Goal: Entertainment & Leisure: Consume media (video, audio)

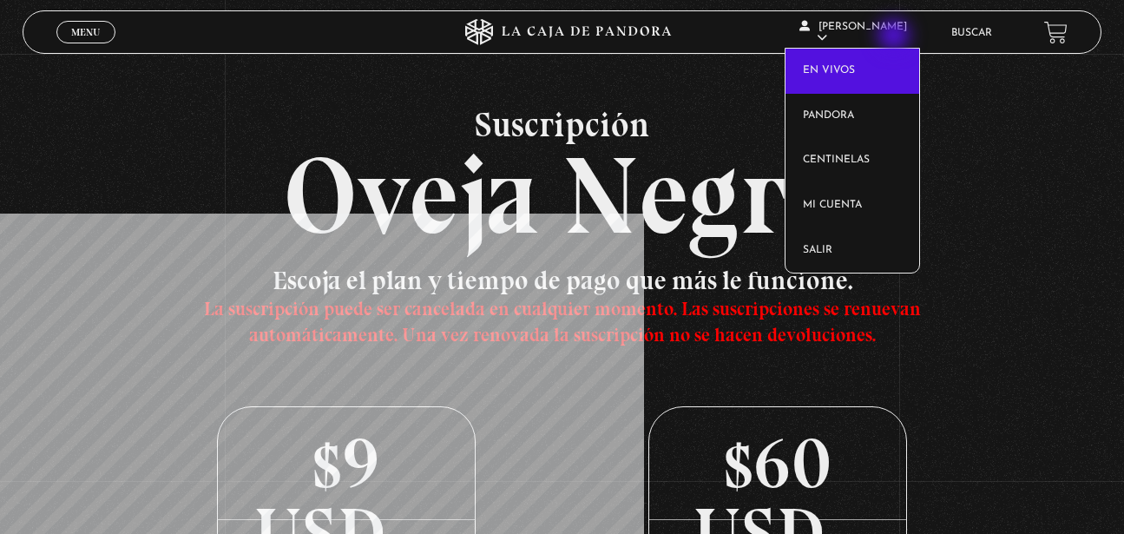
click at [895, 37] on article "[PERSON_NAME] En vivos Pandora Centinelas Mi cuenta Salir" at bounding box center [866, 32] width 134 height 52
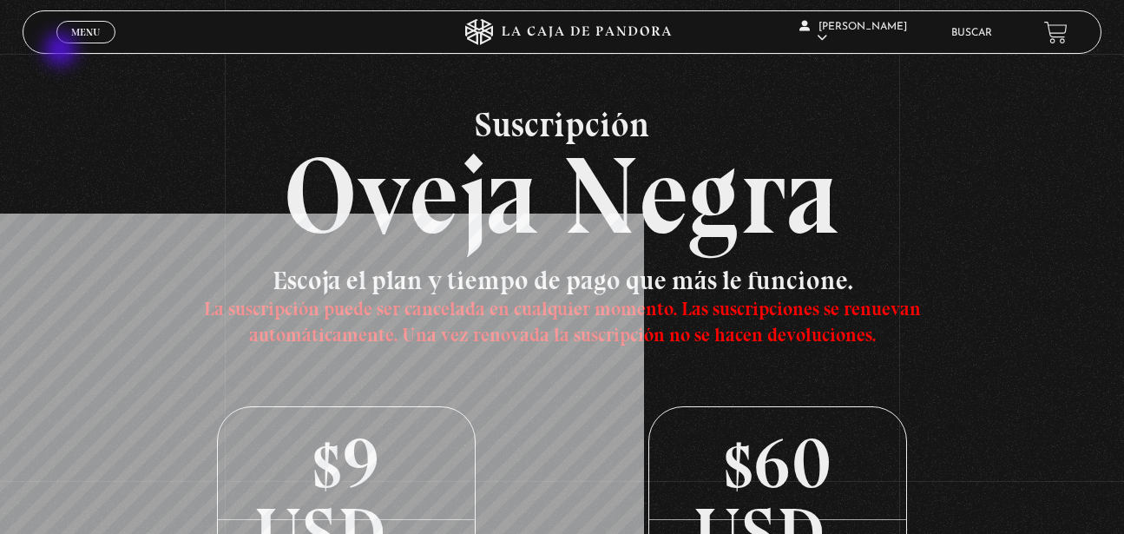
click at [80, 46] on div "Menu Cerrar" at bounding box center [225, 32] width 338 height 42
click at [80, 39] on link "Menu Cerrar" at bounding box center [85, 32] width 59 height 23
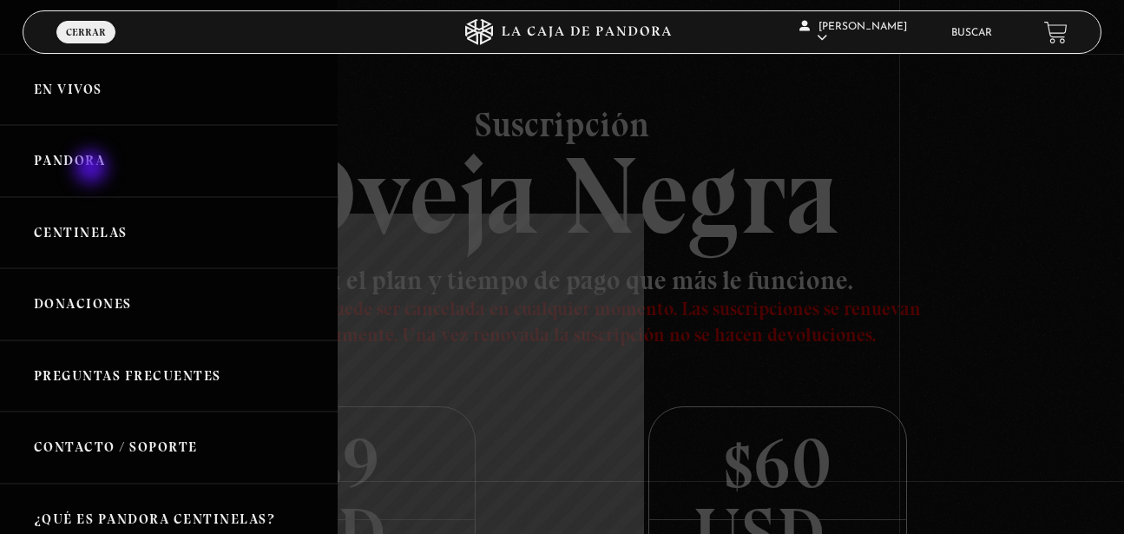
click at [93, 169] on link "Pandora" at bounding box center [169, 161] width 338 height 72
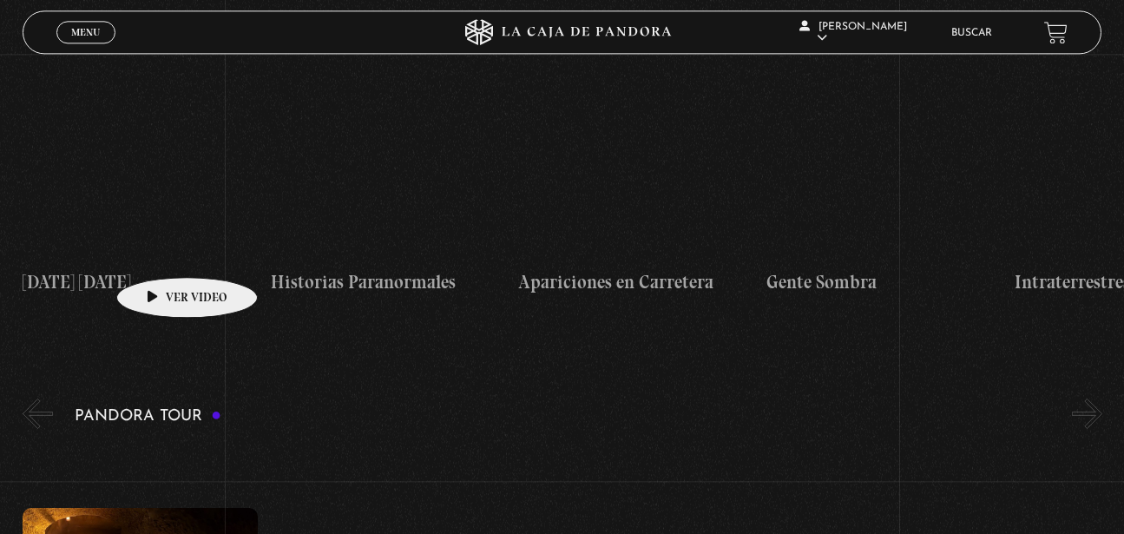
scroll to position [1681, 0]
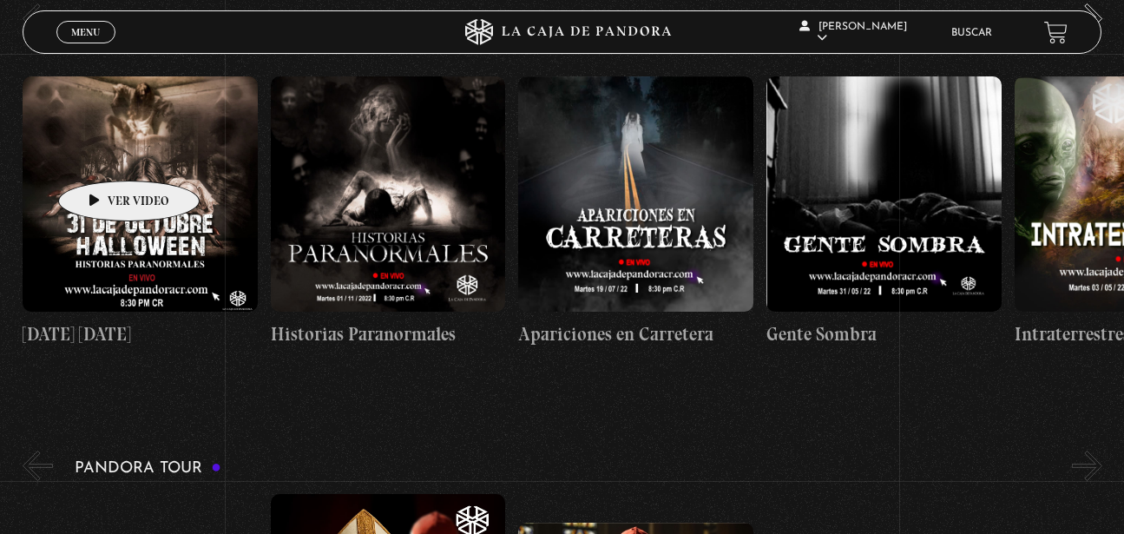
click at [102, 154] on figure at bounding box center [140, 193] width 235 height 235
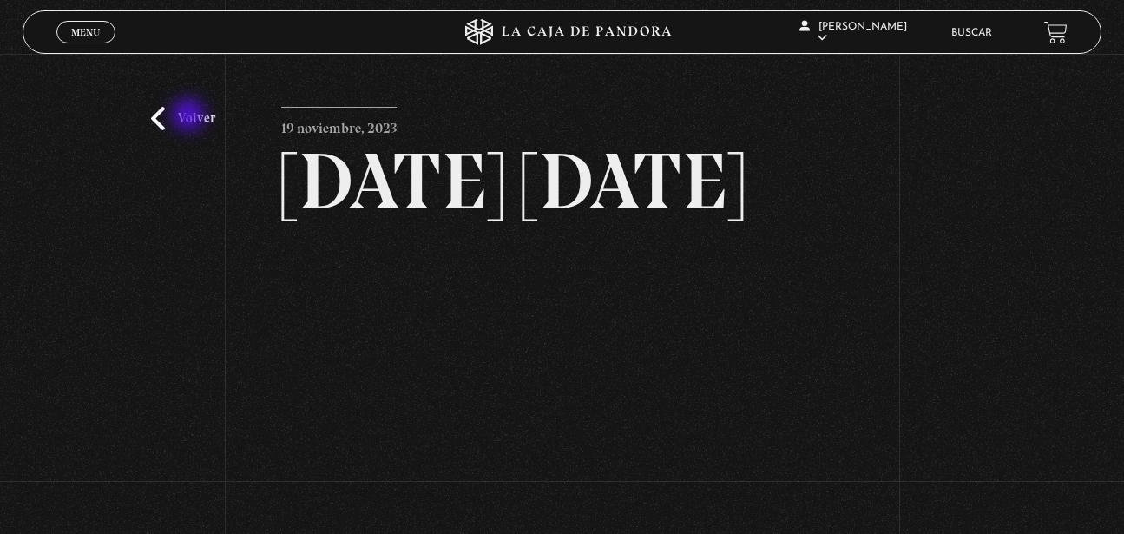
click at [187, 115] on link "Volver" at bounding box center [183, 118] width 64 height 23
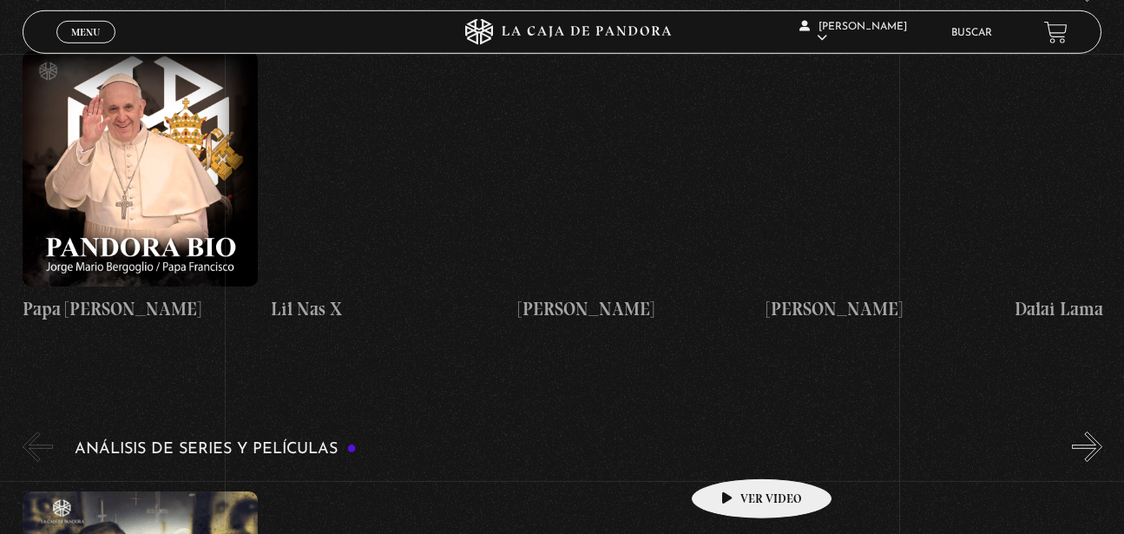
scroll to position [2655, 0]
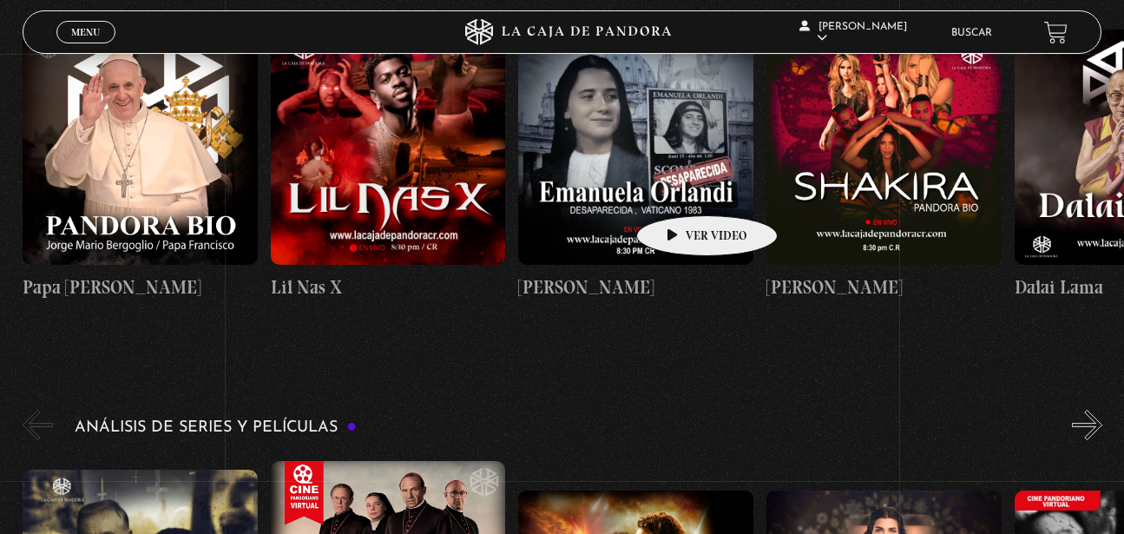
click at [679, 189] on figure at bounding box center [635, 146] width 235 height 235
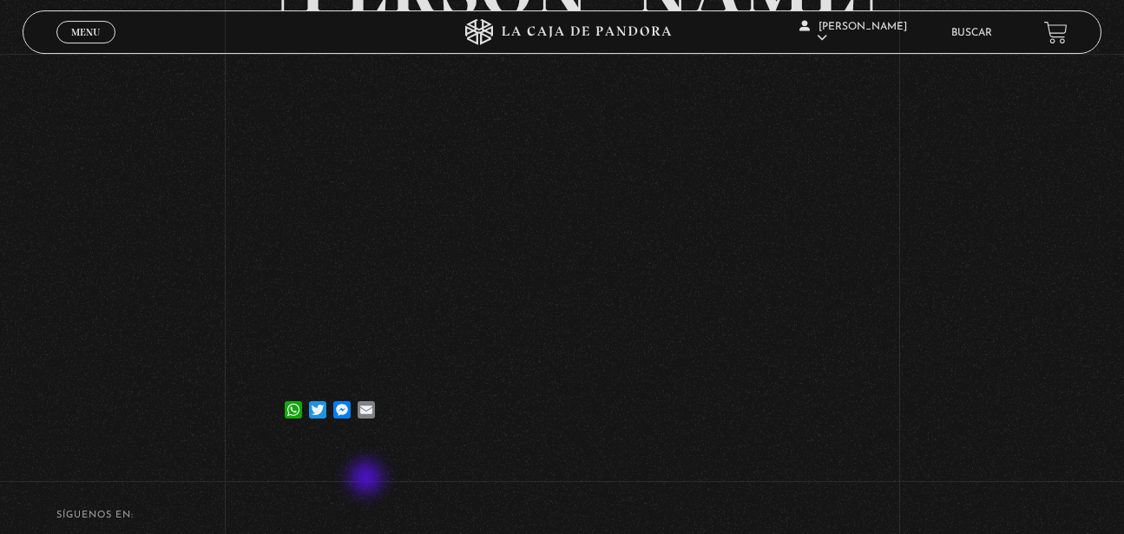
scroll to position [265, 0]
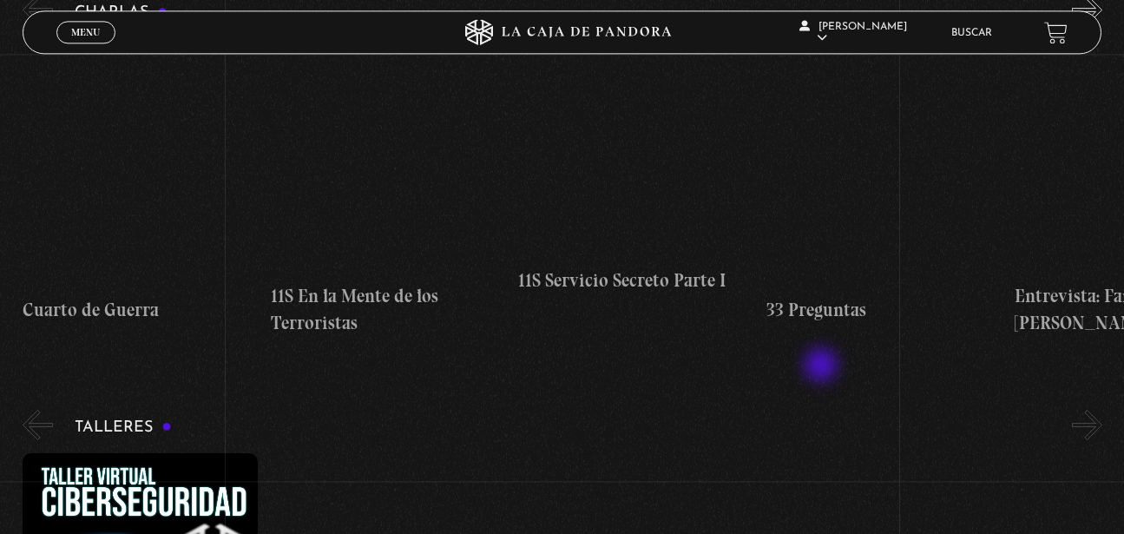
scroll to position [265, 0]
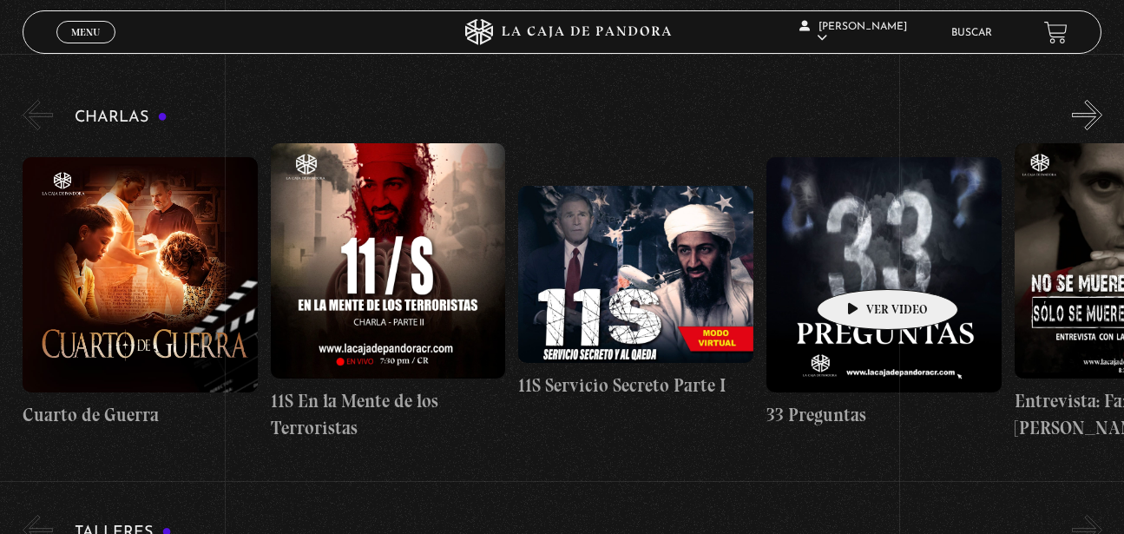
click at [860, 258] on figure at bounding box center [883, 274] width 235 height 235
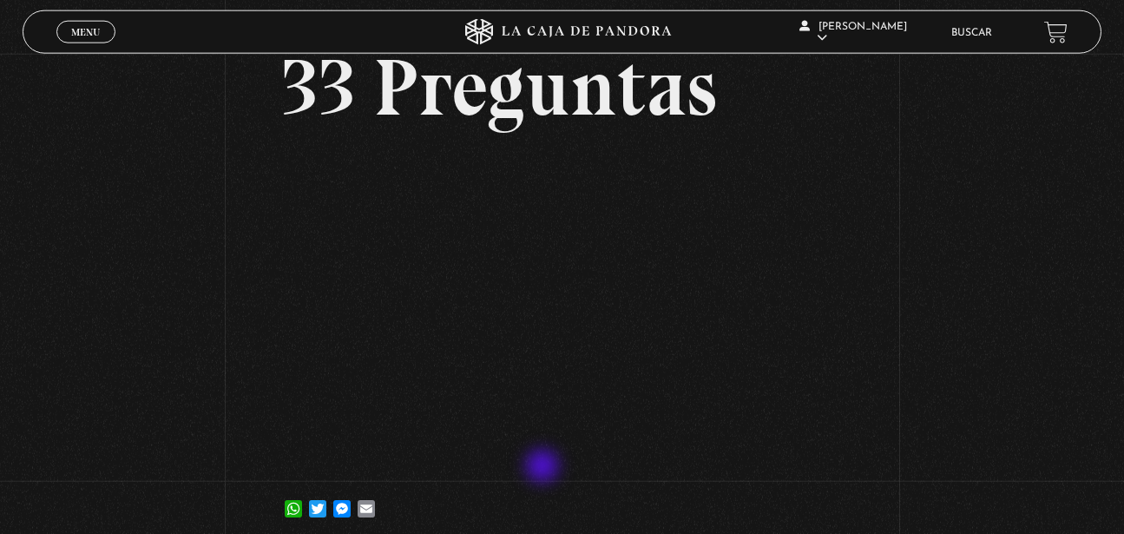
scroll to position [88, 0]
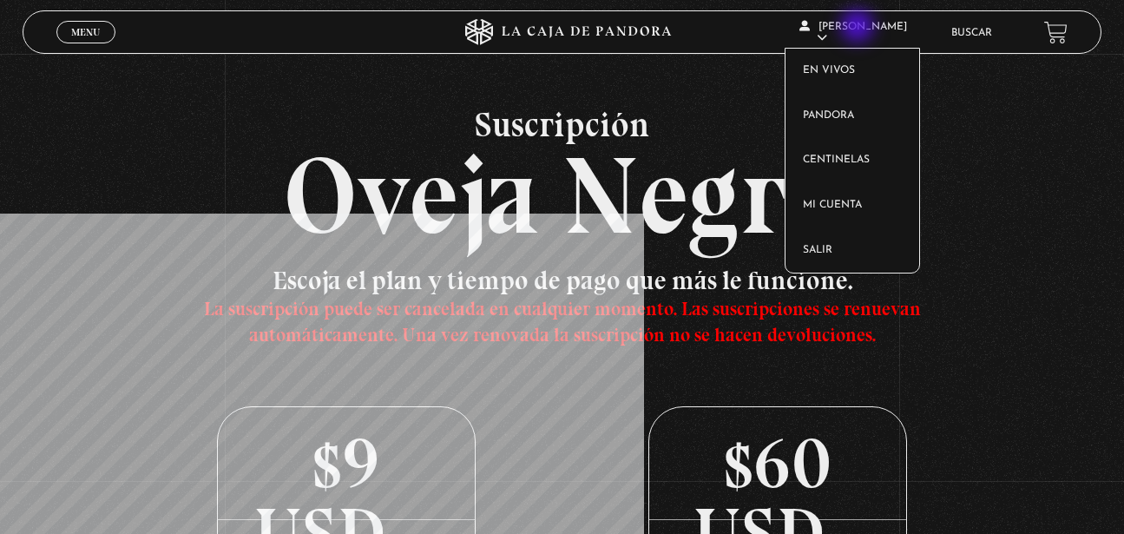
click at [862, 33] on article "[PERSON_NAME] En vivos Pandora Centinelas Mi cuenta Salir" at bounding box center [866, 32] width 134 height 52
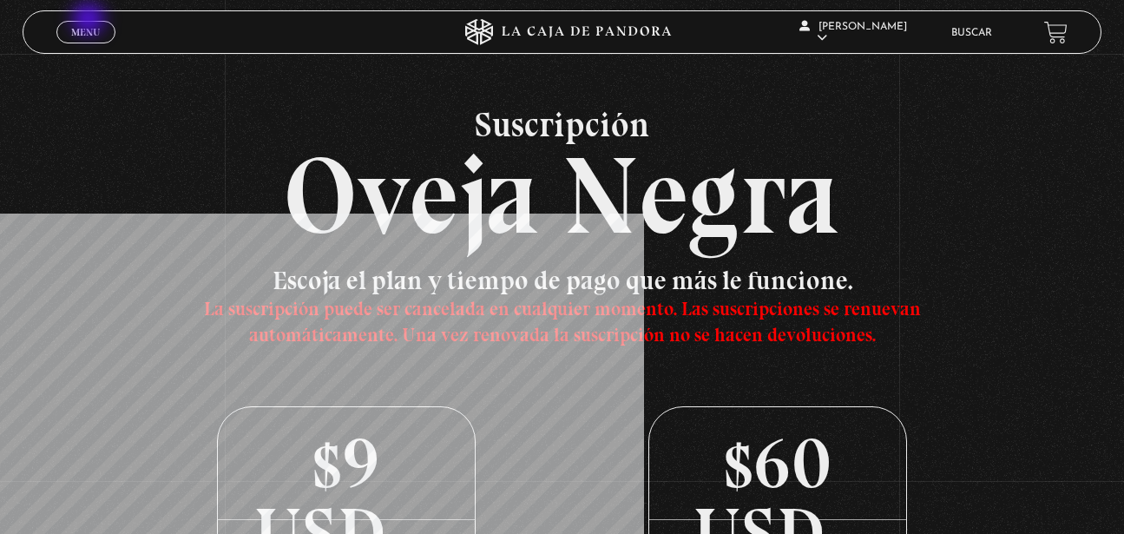
click at [90, 21] on div "Menu Cerrar" at bounding box center [225, 32] width 338 height 42
click at [86, 33] on span "Menu" at bounding box center [85, 32] width 29 height 10
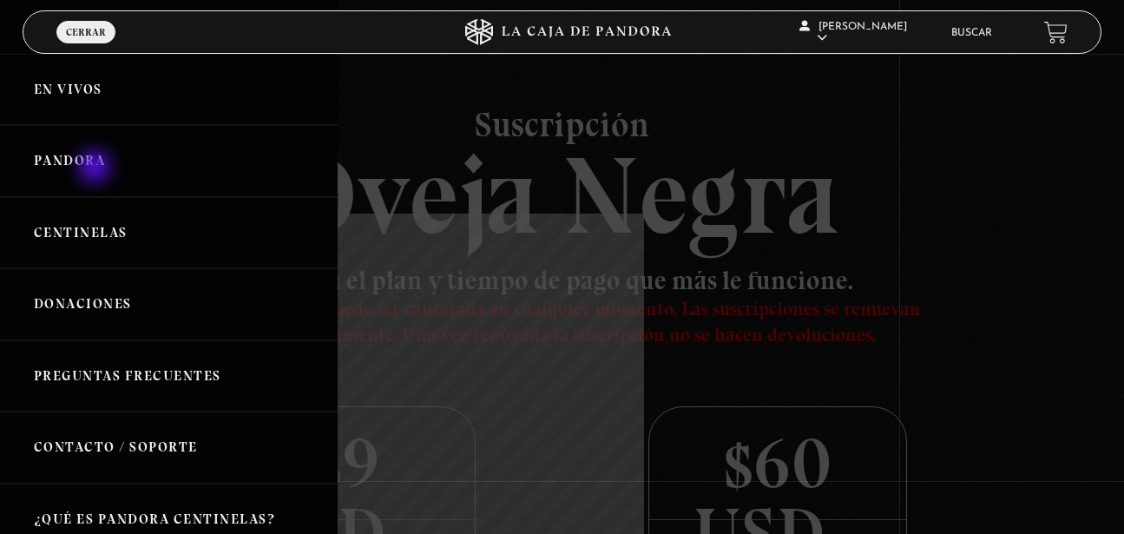
click at [96, 168] on link "Pandora" at bounding box center [169, 161] width 338 height 72
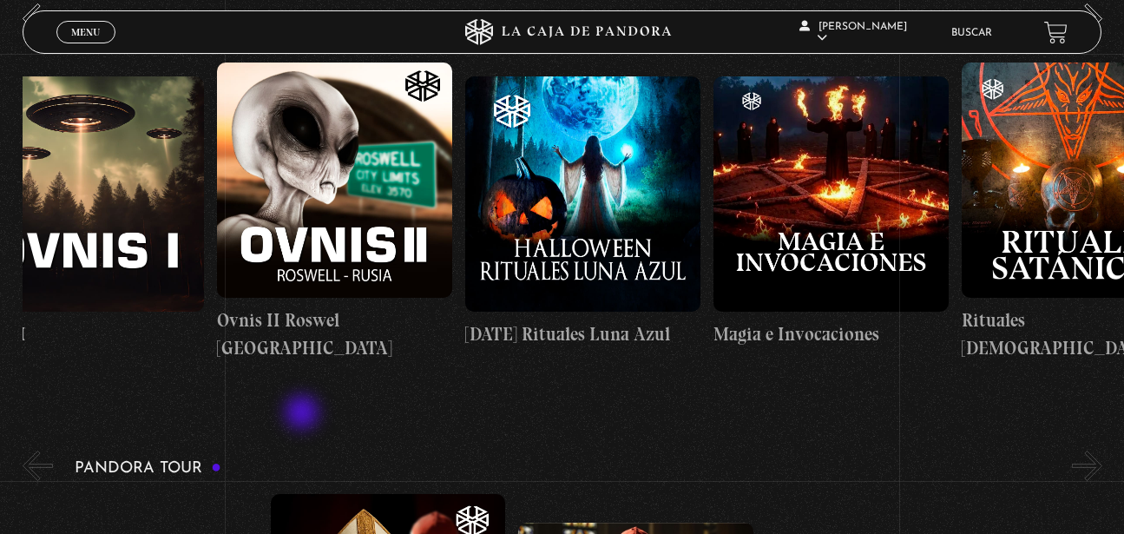
scroll to position [0, 1612]
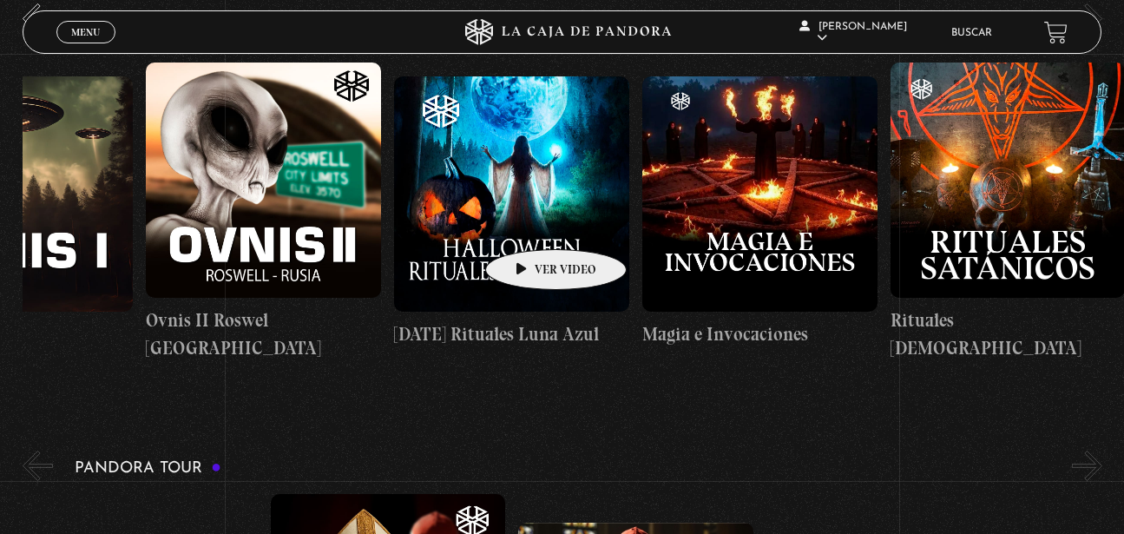
click at [528, 221] on figure at bounding box center [511, 193] width 235 height 235
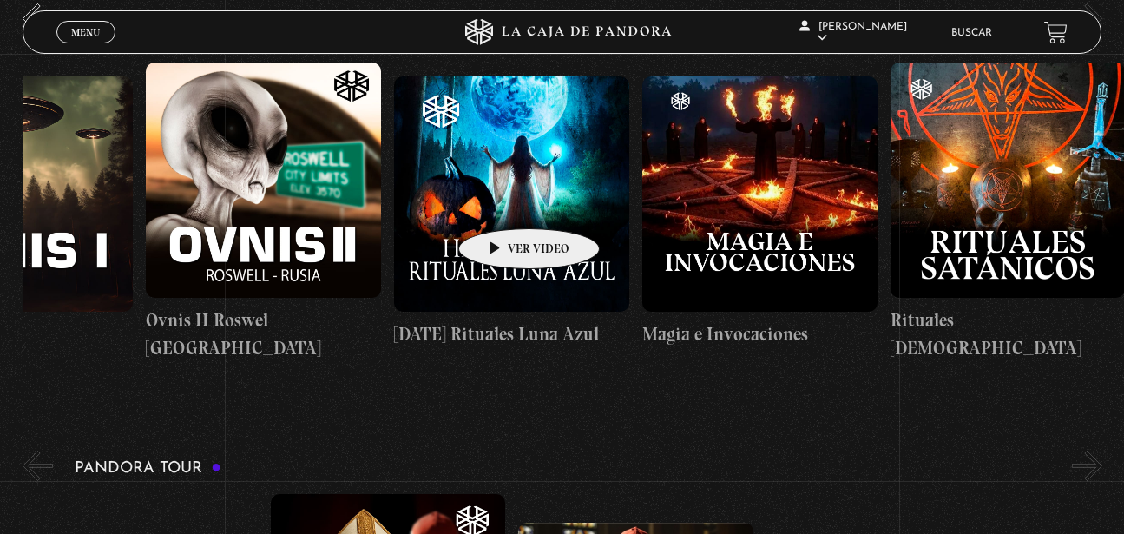
click at [501, 202] on figure at bounding box center [511, 193] width 235 height 235
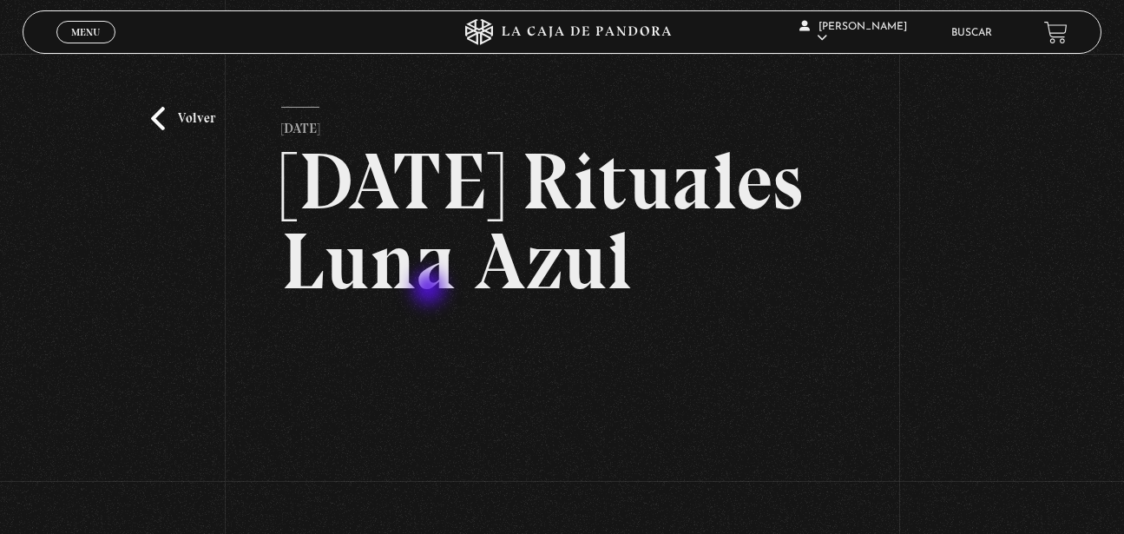
scroll to position [354, 0]
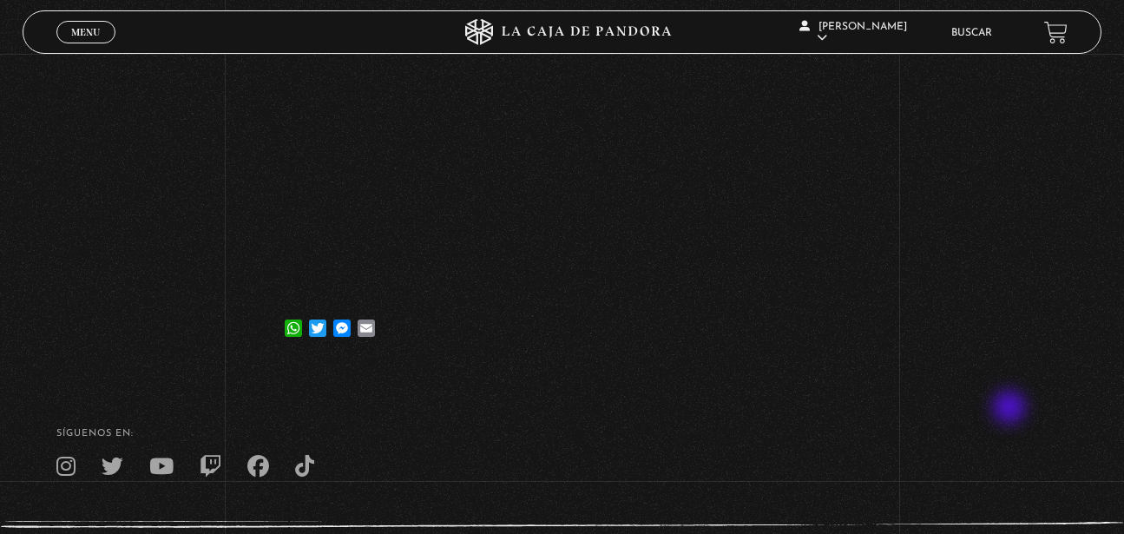
click at [1009, 369] on div "Volver [DATE] [DATE] Rituales Luna Azul WhatsApp Twitter Messenger Email" at bounding box center [562, 34] width 1124 height 669
